Goal: Task Accomplishment & Management: Manage account settings

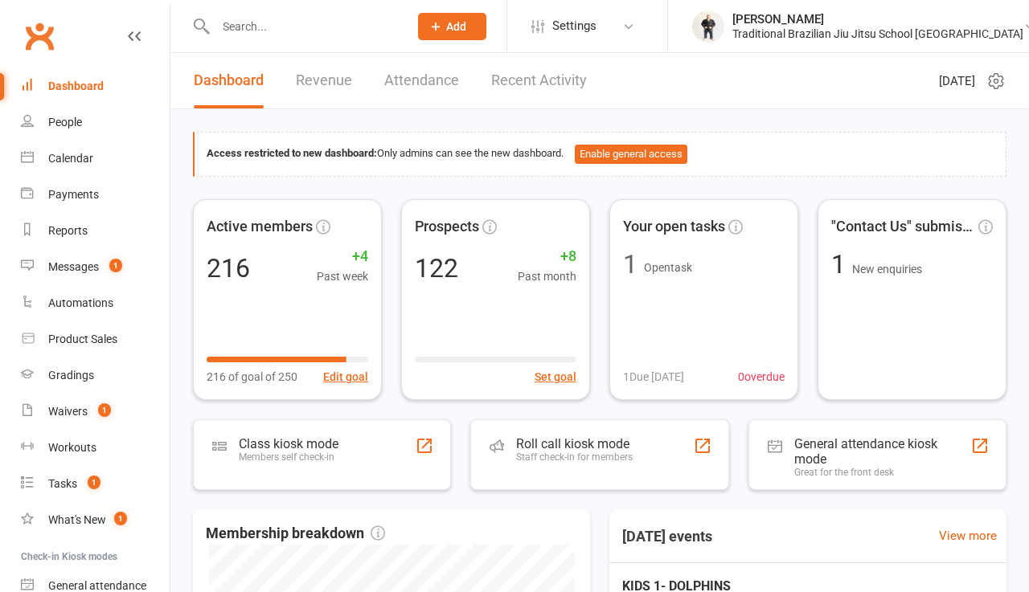
click at [224, 24] on input "text" at bounding box center [304, 26] width 186 height 23
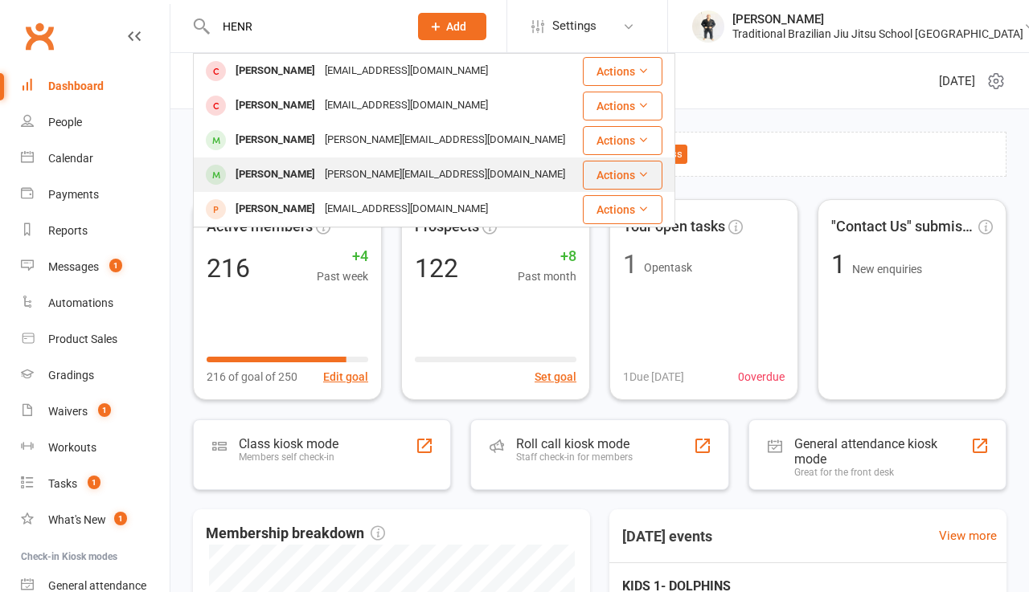
type input "HENR"
click at [320, 182] on div "[PERSON_NAME][EMAIL_ADDRESS][DOMAIN_NAME]" at bounding box center [445, 174] width 250 height 23
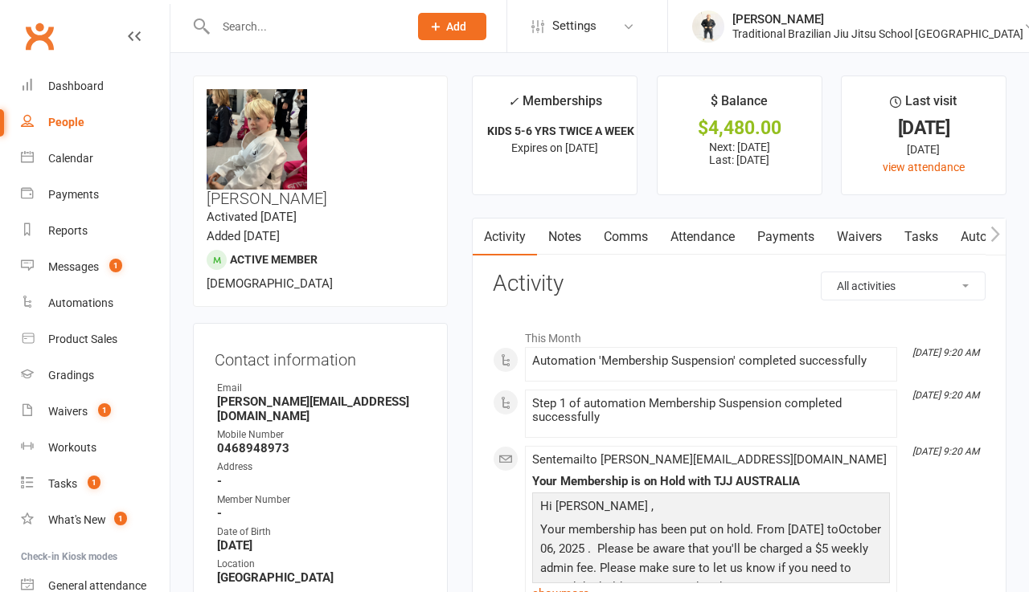
click at [709, 254] on link "Attendance" at bounding box center [702, 237] width 87 height 37
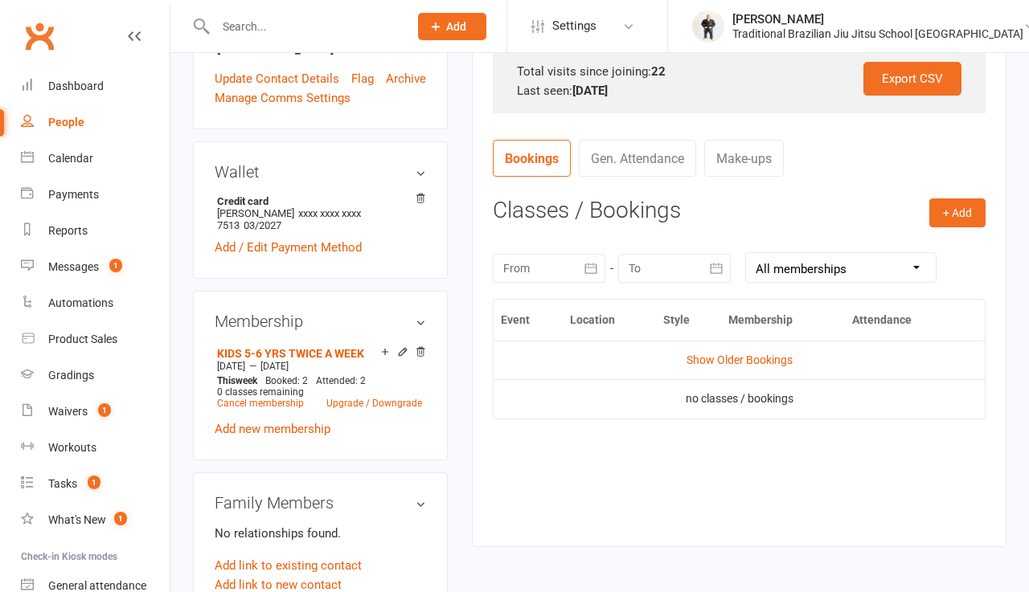
scroll to position [530, 0]
click at [747, 354] on link "Show Older Bookings" at bounding box center [739, 359] width 106 height 13
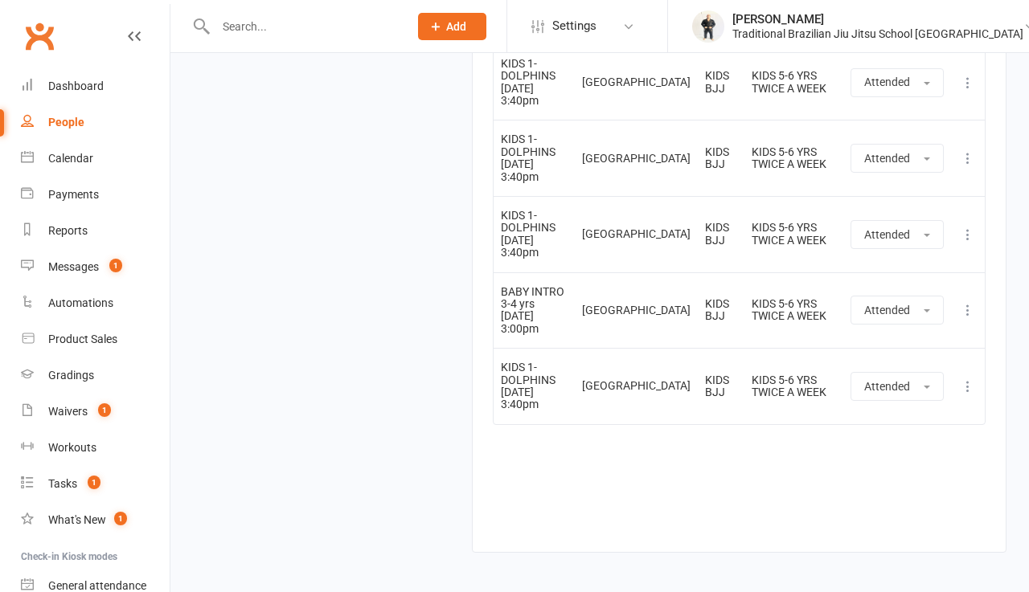
scroll to position [2155, 0]
click at [918, 373] on button "Attended" at bounding box center [896, 387] width 93 height 29
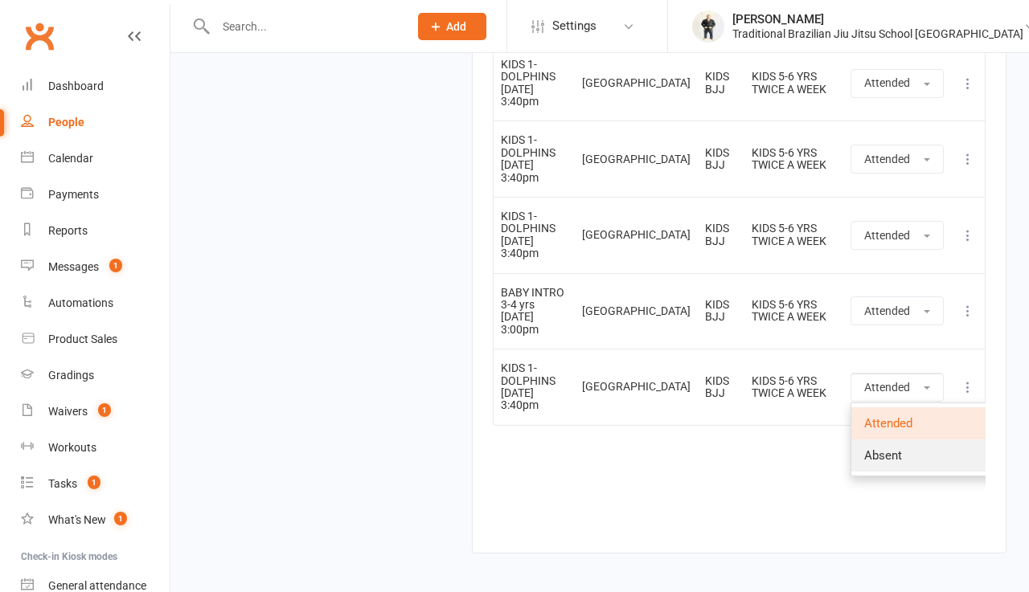
click at [900, 448] on span "Absent" at bounding box center [883, 455] width 38 height 14
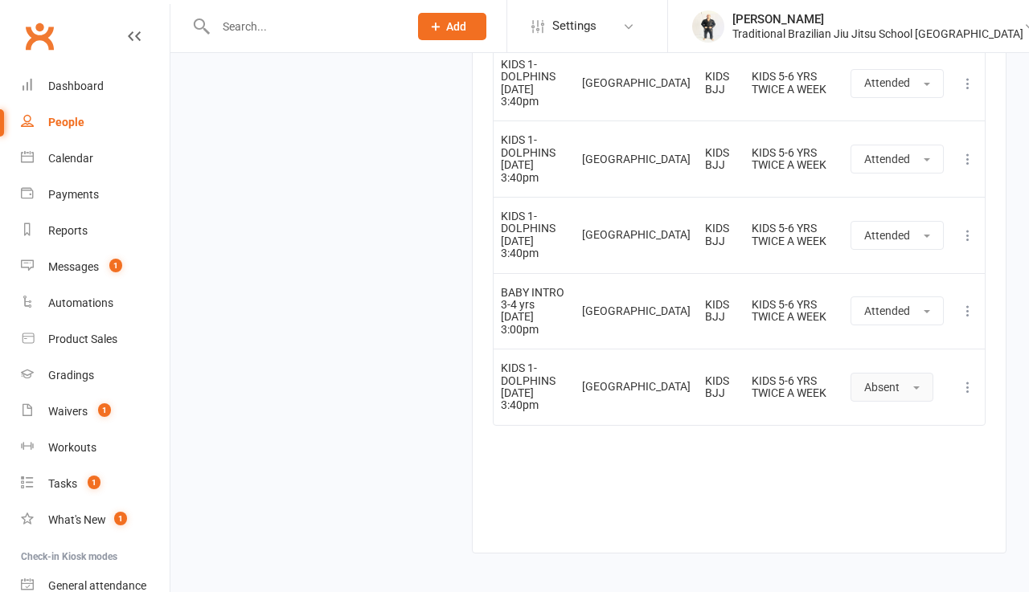
click at [923, 373] on button "Absent" at bounding box center [891, 387] width 83 height 29
click at [968, 379] on icon at bounding box center [968, 387] width 16 height 16
click at [862, 467] on link "Delete booking" at bounding box center [896, 483] width 159 height 32
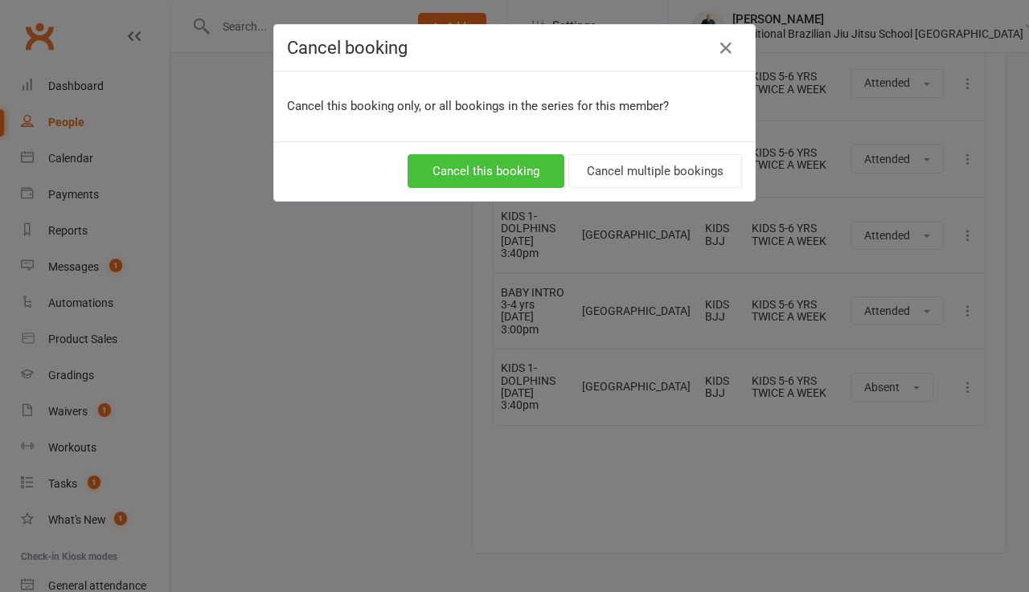
click at [466, 170] on button "Cancel this booking" at bounding box center [485, 171] width 157 height 34
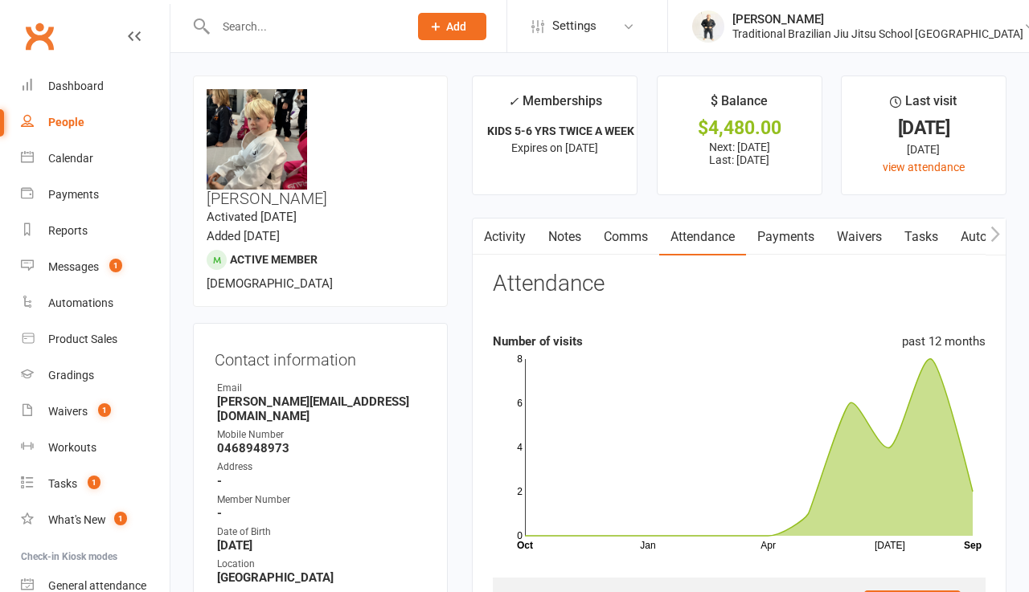
scroll to position [0, 0]
click at [86, 100] on link "Dashboard" at bounding box center [95, 86] width 149 height 36
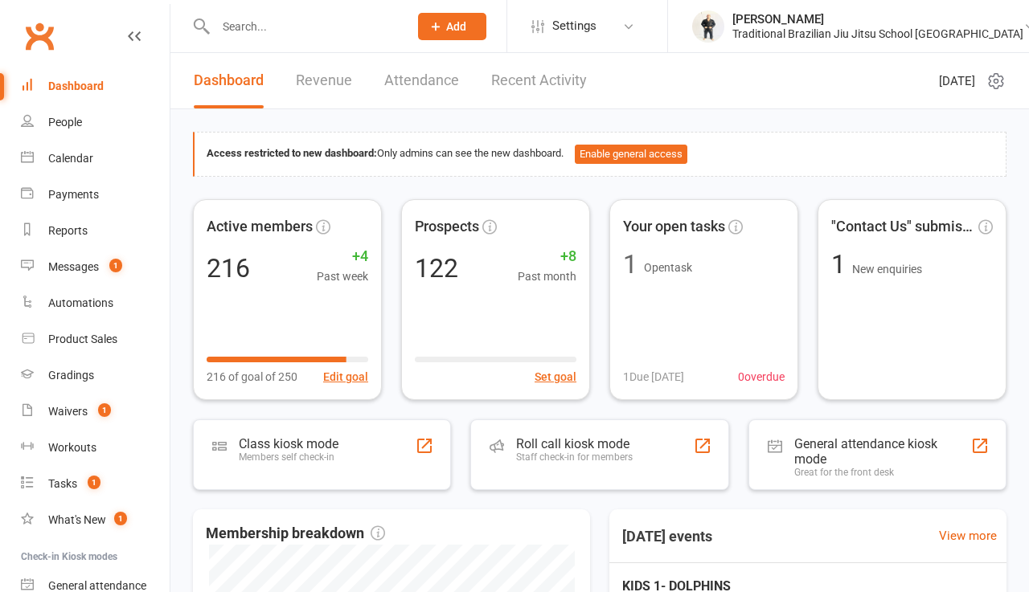
click at [258, 35] on input "text" at bounding box center [304, 26] width 186 height 23
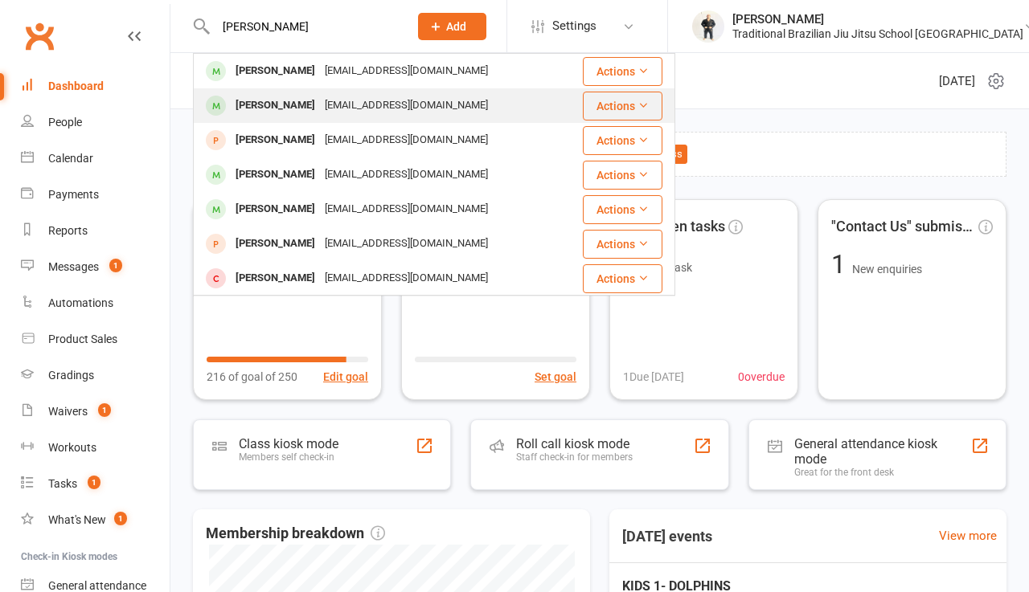
type input "[PERSON_NAME]"
click at [287, 113] on div "[PERSON_NAME]" at bounding box center [275, 105] width 89 height 23
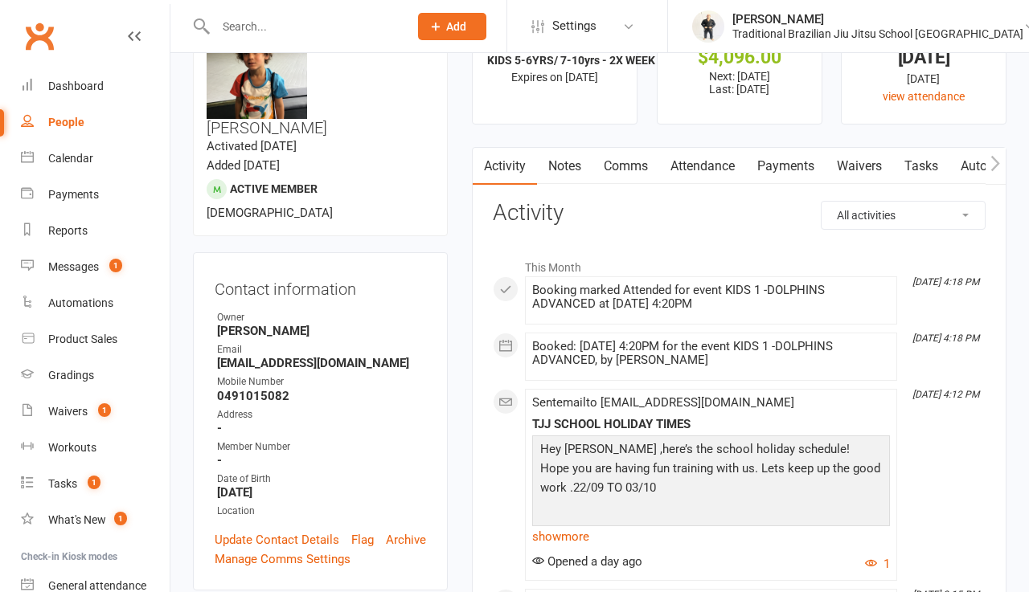
scroll to position [44, 0]
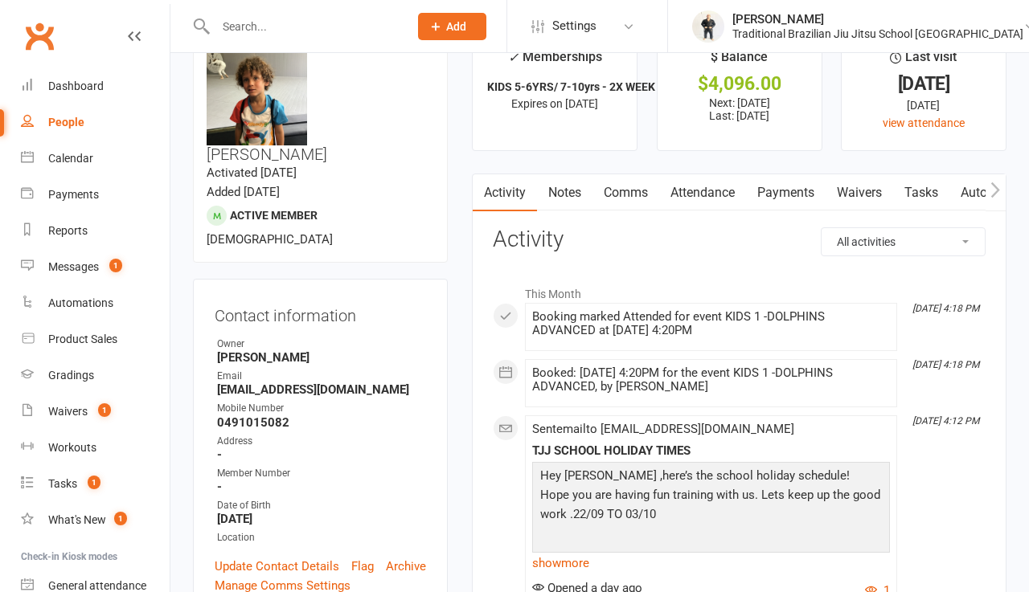
click at [694, 199] on link "Attendance" at bounding box center [702, 192] width 87 height 37
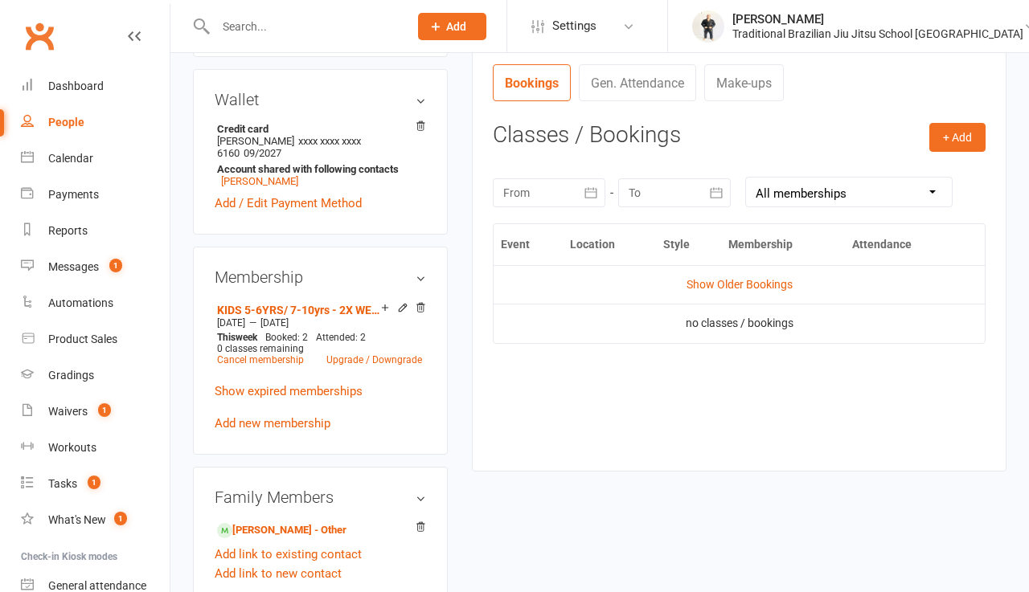
scroll to position [605, 0]
click at [743, 290] on link "Show Older Bookings" at bounding box center [739, 283] width 106 height 13
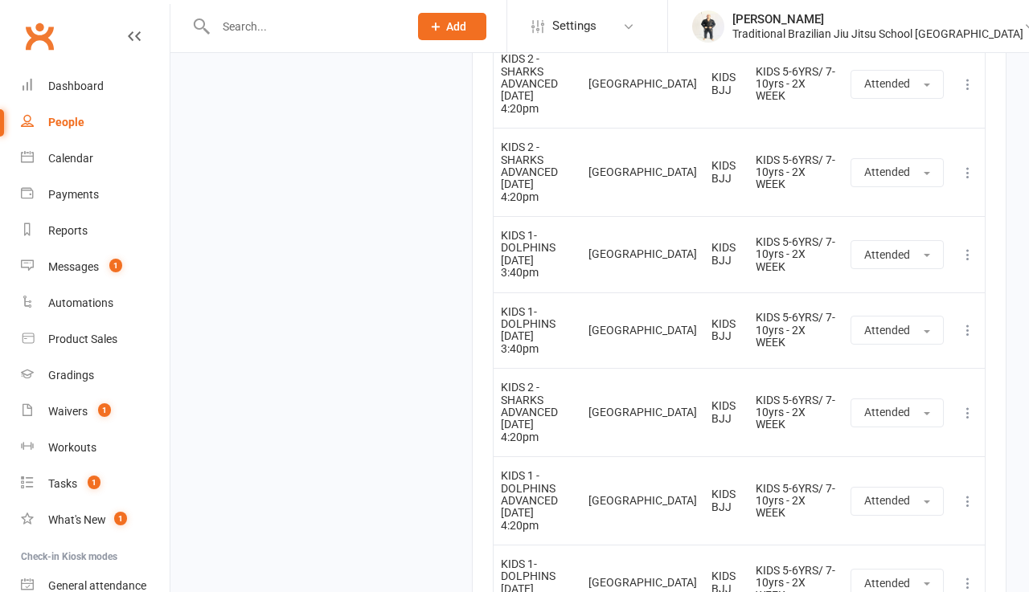
scroll to position [3575, 0]
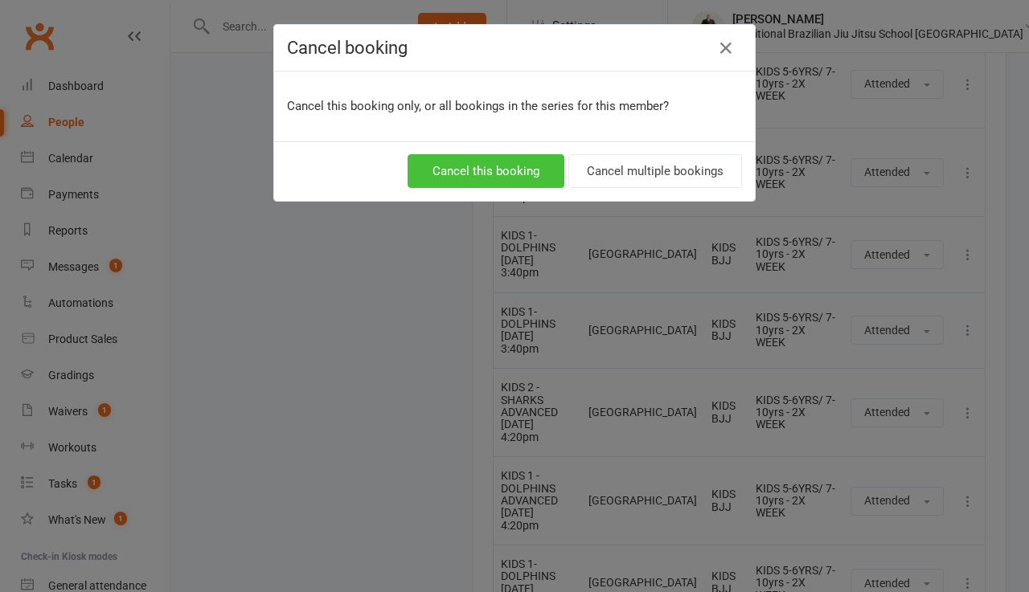
click at [495, 173] on button "Cancel this booking" at bounding box center [485, 171] width 157 height 34
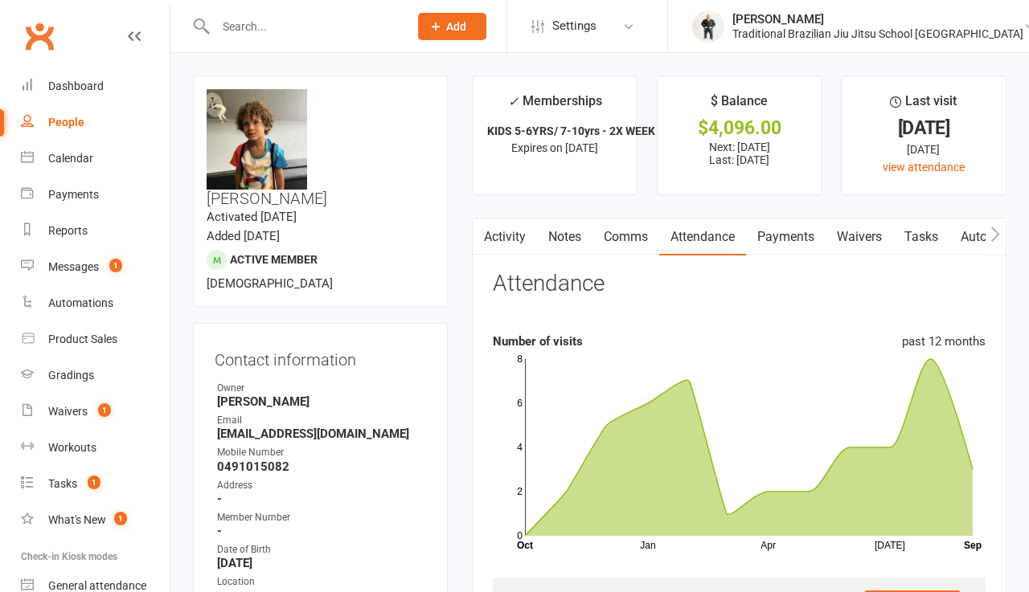
scroll to position [0, 0]
click at [258, 16] on input "text" at bounding box center [304, 26] width 186 height 23
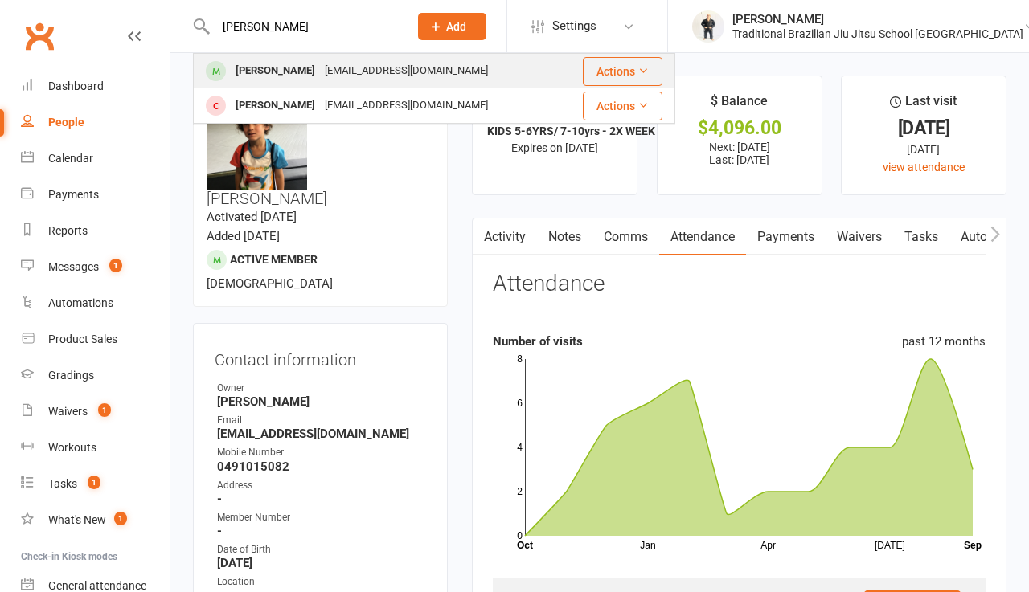
type input "[PERSON_NAME]"
click at [268, 63] on div "[PERSON_NAME]" at bounding box center [275, 70] width 89 height 23
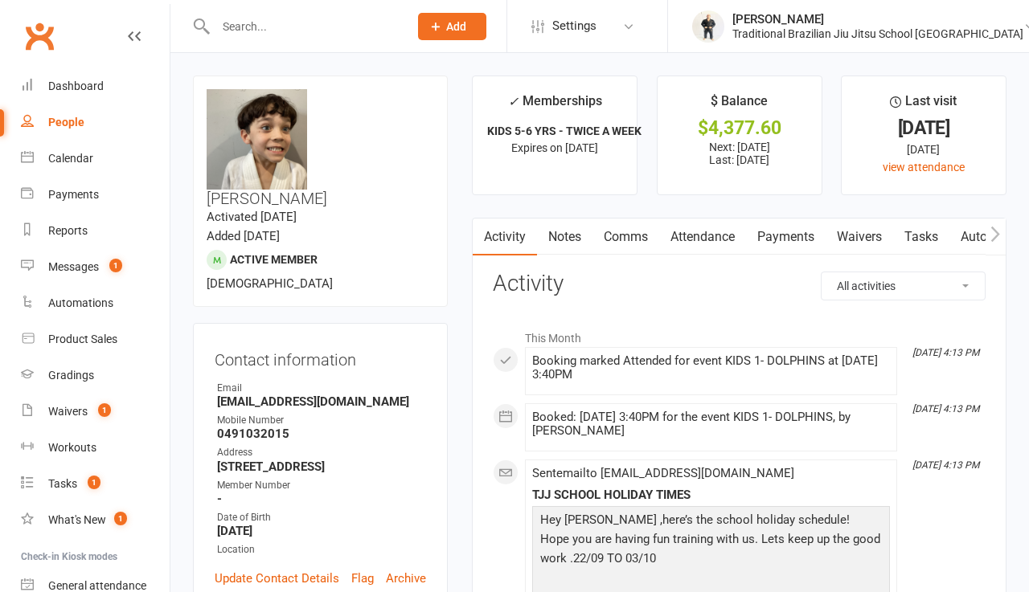
click at [718, 248] on link "Attendance" at bounding box center [702, 237] width 87 height 37
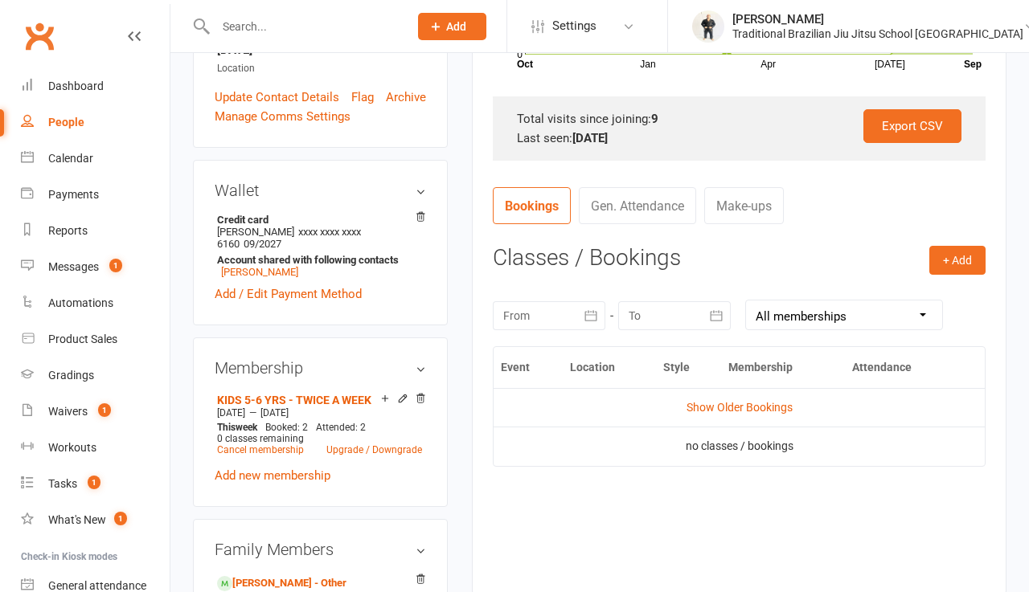
scroll to position [481, 0]
click at [751, 409] on link "Show Older Bookings" at bounding box center [739, 408] width 106 height 13
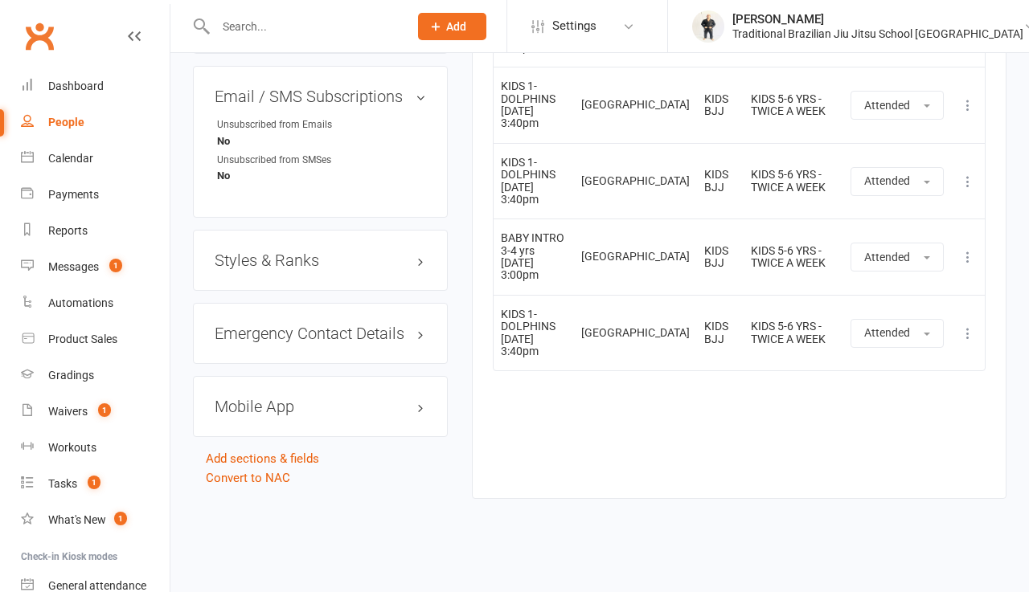
scroll to position [1220, 0]
click at [968, 251] on icon at bounding box center [968, 259] width 16 height 16
click at [878, 340] on link "Delete booking" at bounding box center [896, 354] width 159 height 32
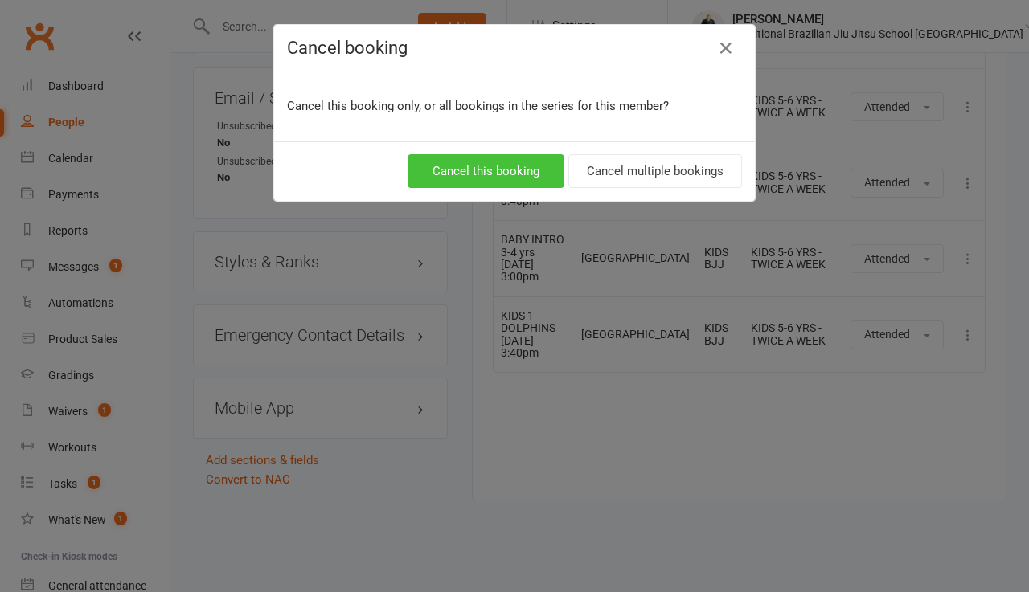
click at [510, 166] on button "Cancel this booking" at bounding box center [485, 171] width 157 height 34
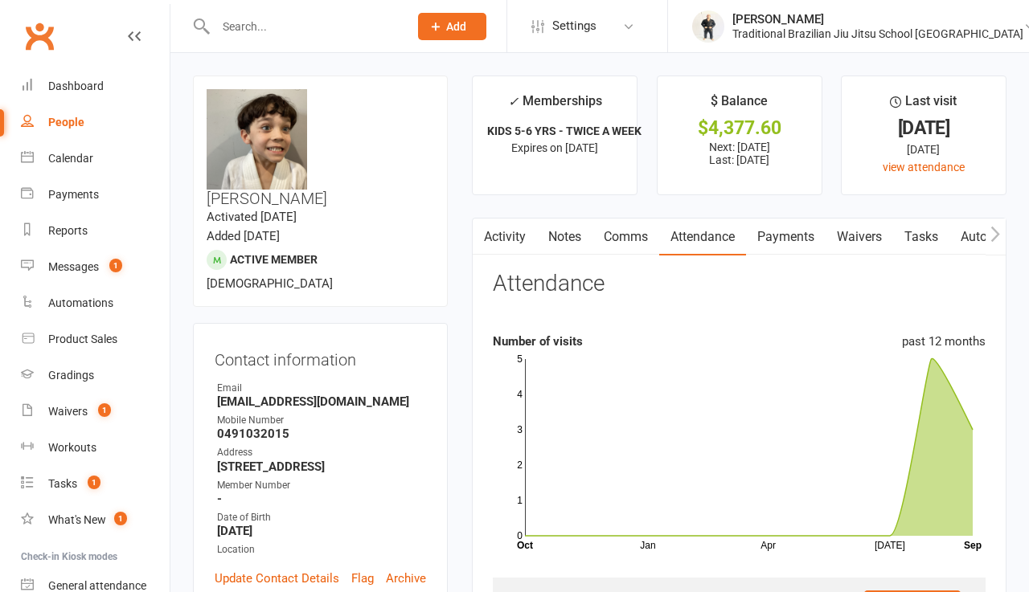
scroll to position [0, 0]
click at [238, 28] on input "text" at bounding box center [304, 26] width 186 height 23
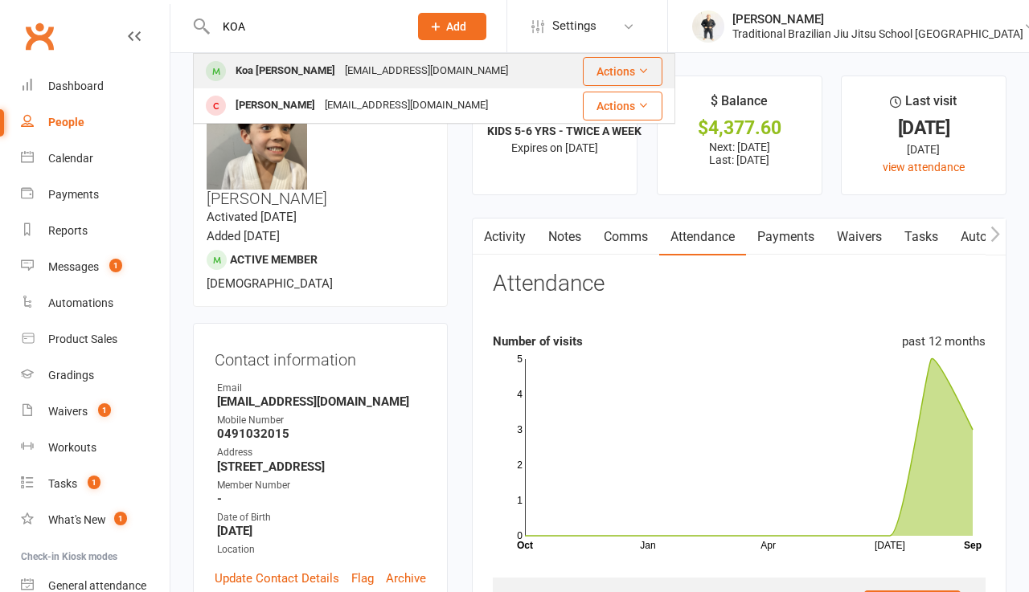
type input "KOA"
click at [268, 76] on div "Koa [PERSON_NAME]" at bounding box center [285, 70] width 109 height 23
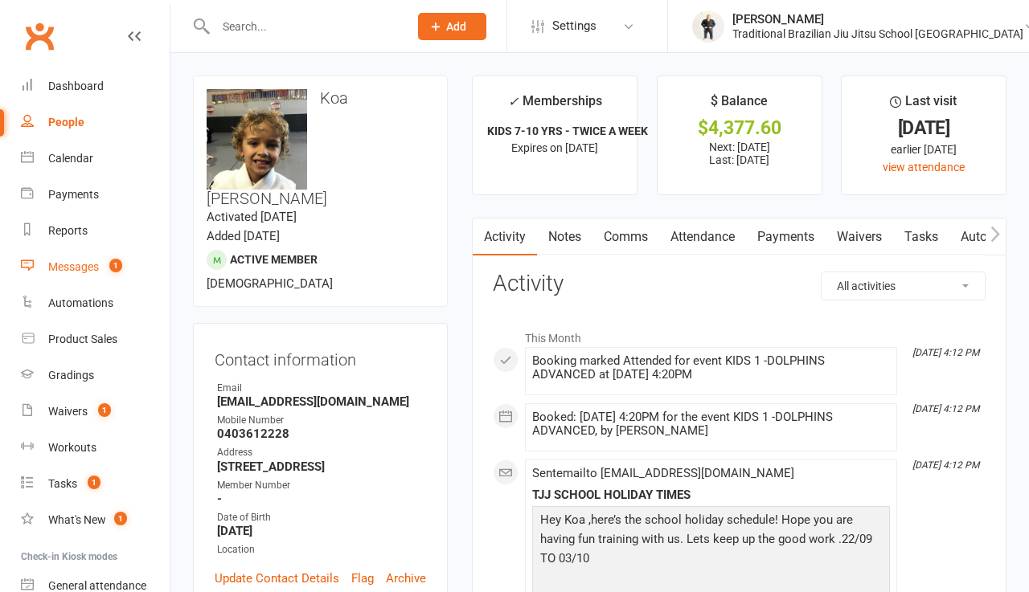
click at [59, 268] on div "Messages" at bounding box center [73, 266] width 51 height 13
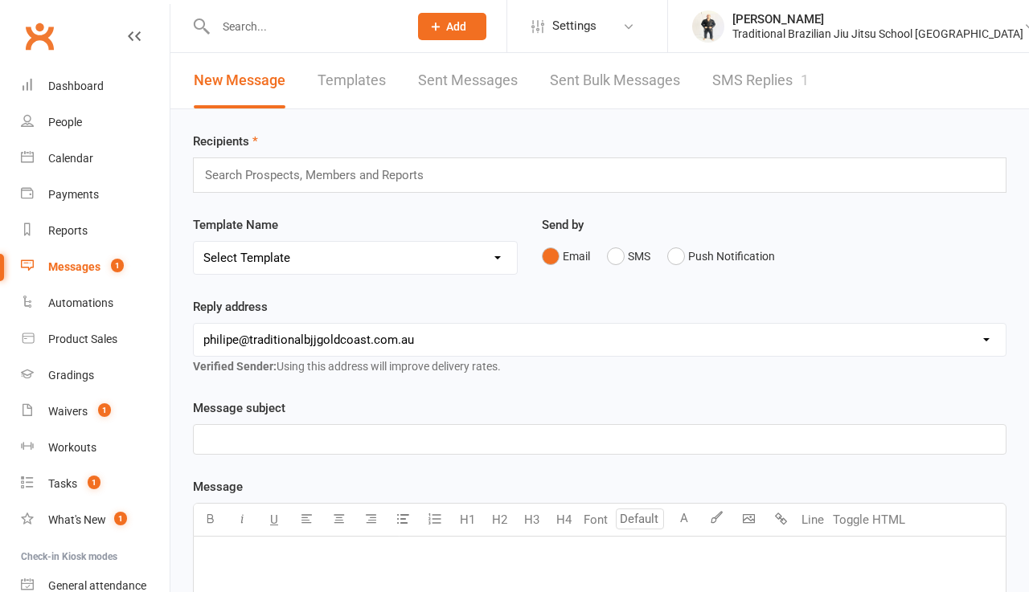
click at [752, 87] on link "SMS Replies 1" at bounding box center [760, 80] width 96 height 55
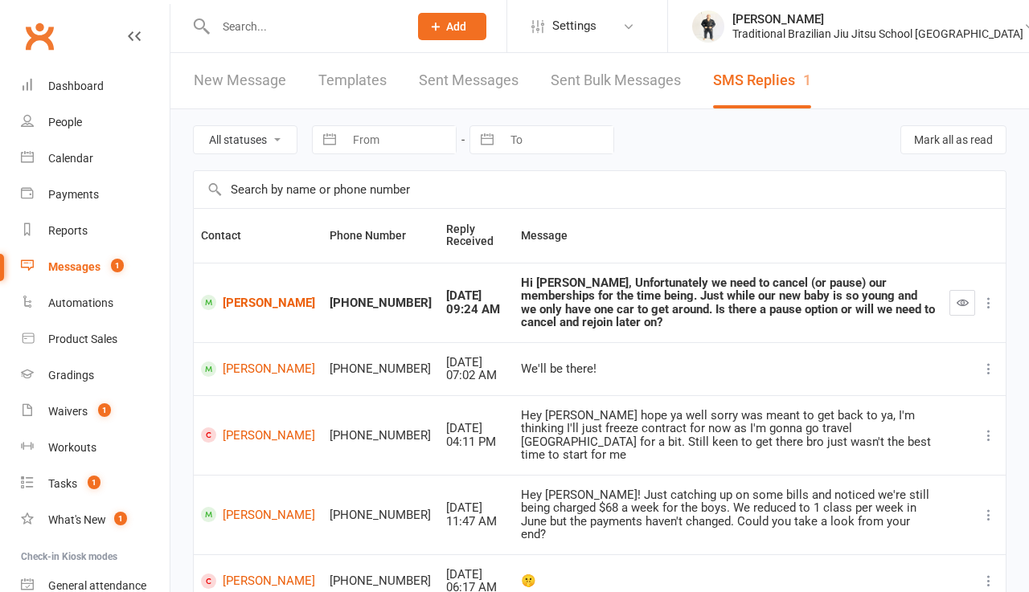
click at [839, 128] on div "All statuses Read only Unread only Navigate forward to interact with the calend…" at bounding box center [599, 139] width 813 height 61
click at [271, 310] on link "[PERSON_NAME]" at bounding box center [258, 302] width 114 height 15
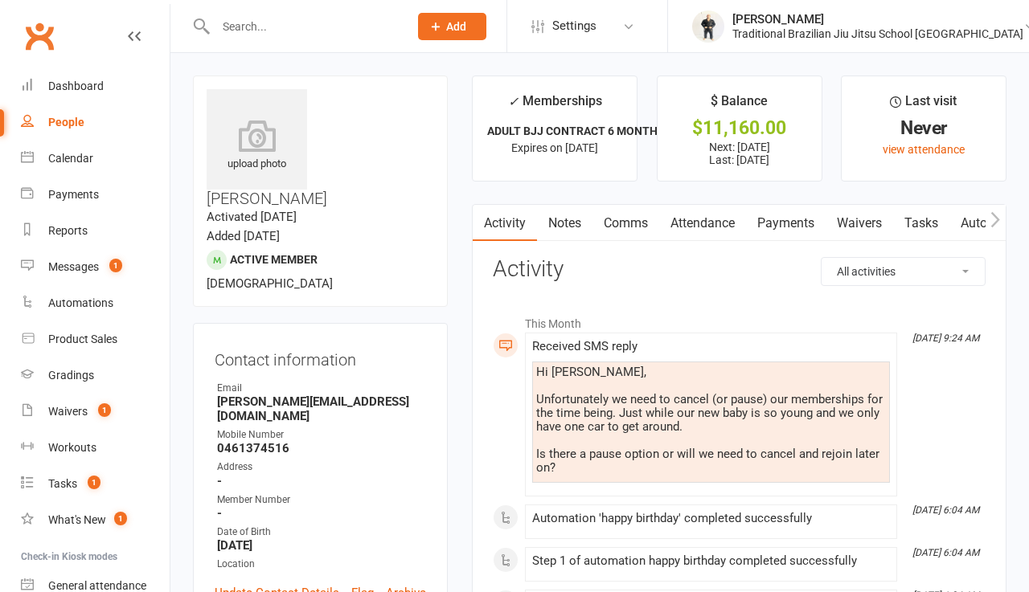
click at [625, 226] on link "Comms" at bounding box center [625, 223] width 67 height 37
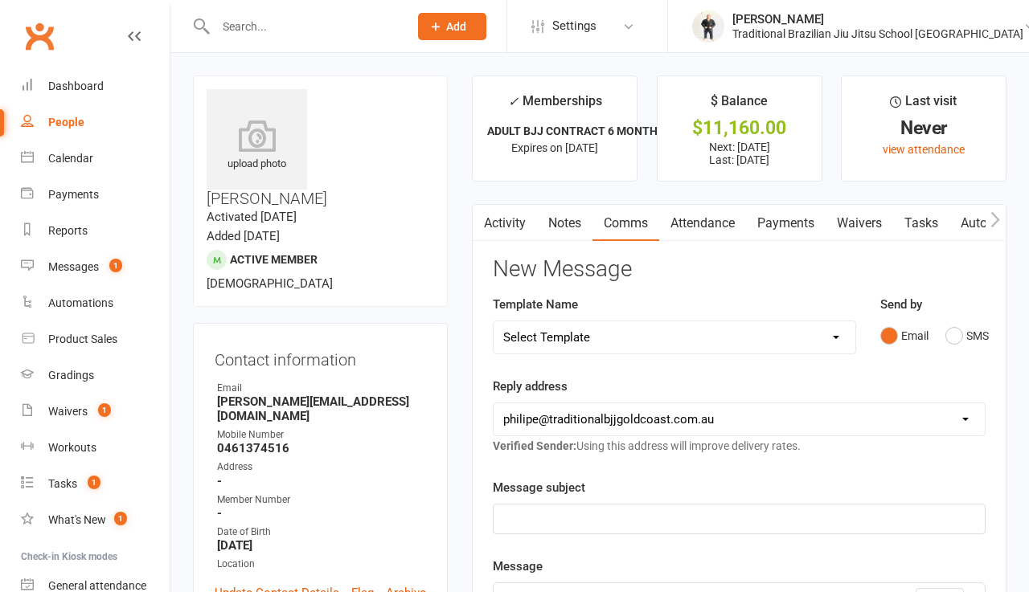
click at [555, 354] on select "Select Template [Email] CANCELED MEMBERS [Email] CANCEL MEMBERSHIP [Email] [GEO…" at bounding box center [674, 337] width 362 height 32
click at [951, 336] on button "SMS" at bounding box center [966, 336] width 43 height 31
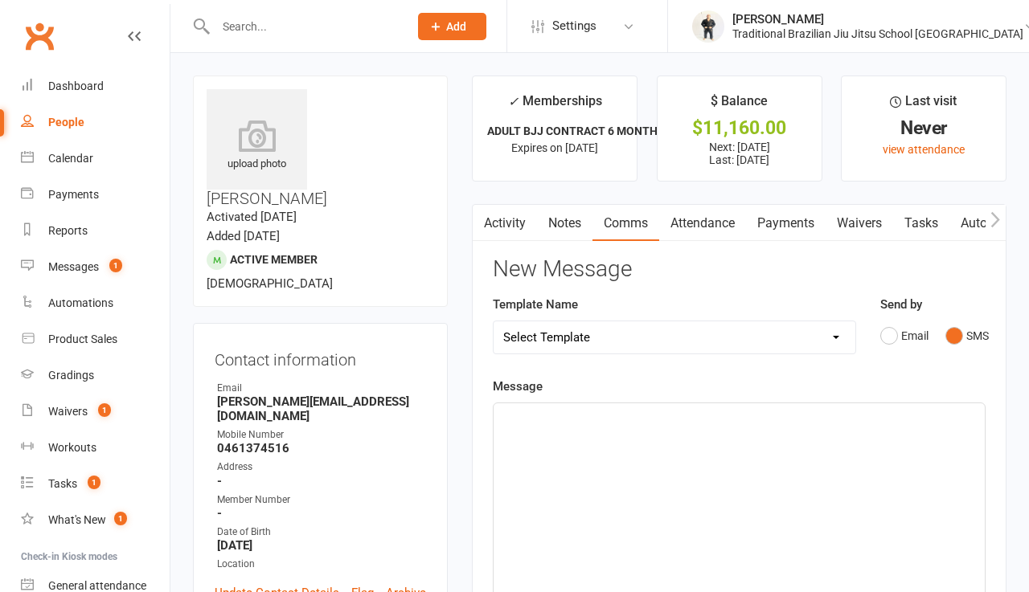
click at [624, 438] on div "﻿" at bounding box center [738, 523] width 491 height 241
